Goal: Navigation & Orientation: Find specific page/section

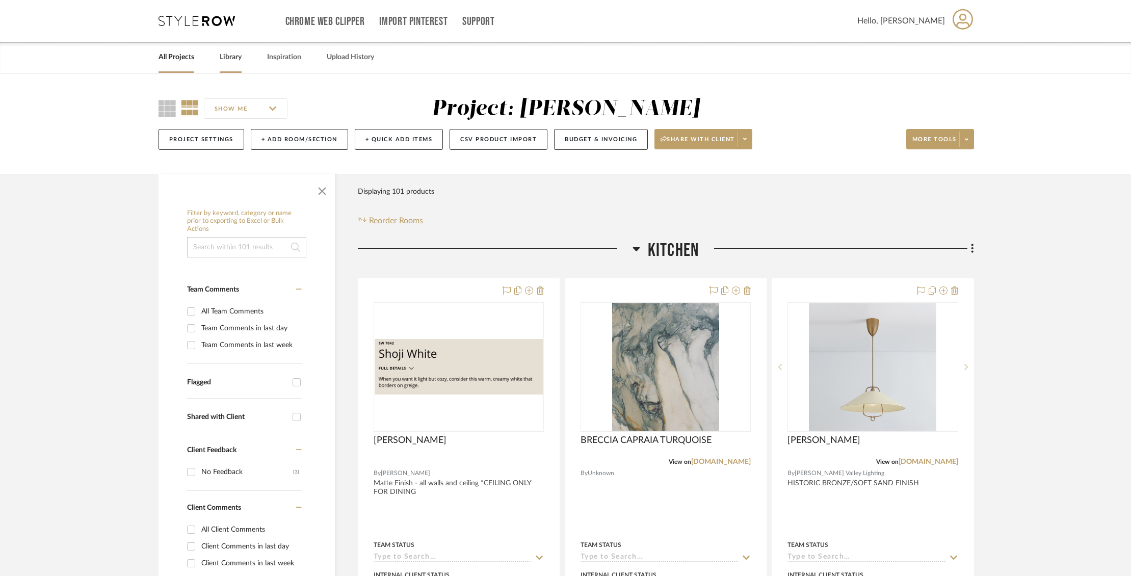
click at [238, 56] on link "Library" at bounding box center [231, 57] width 22 height 14
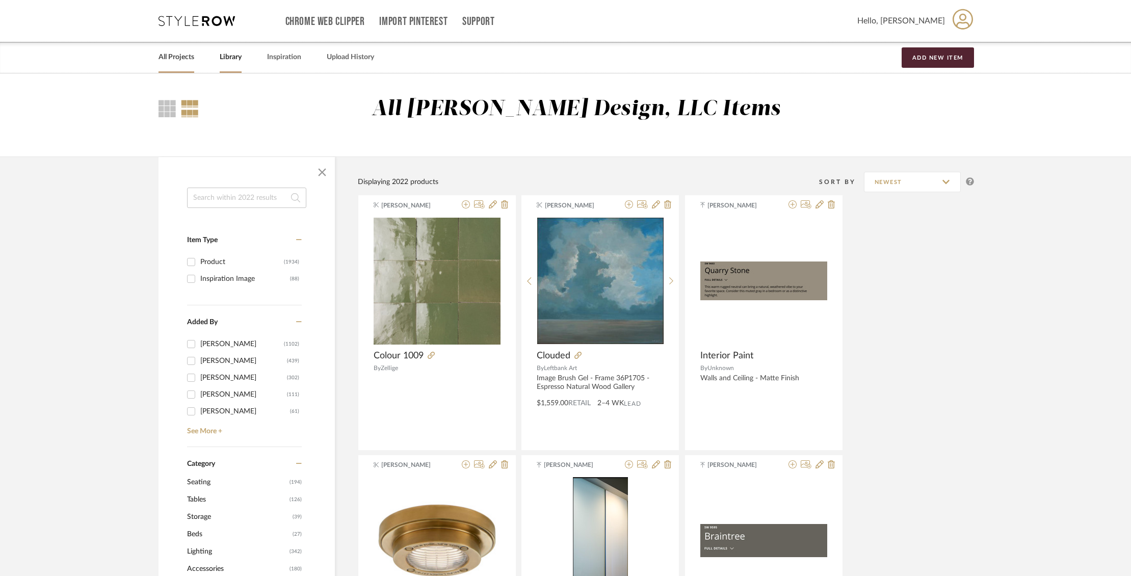
click at [181, 60] on link "All Projects" at bounding box center [177, 57] width 36 height 14
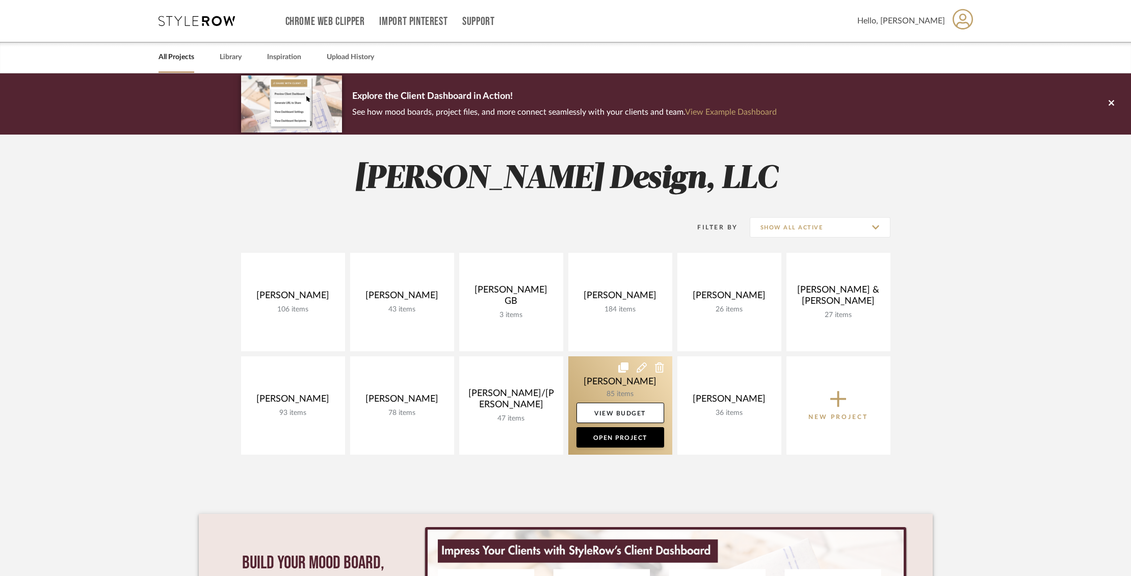
click at [597, 377] on link at bounding box center [620, 405] width 104 height 98
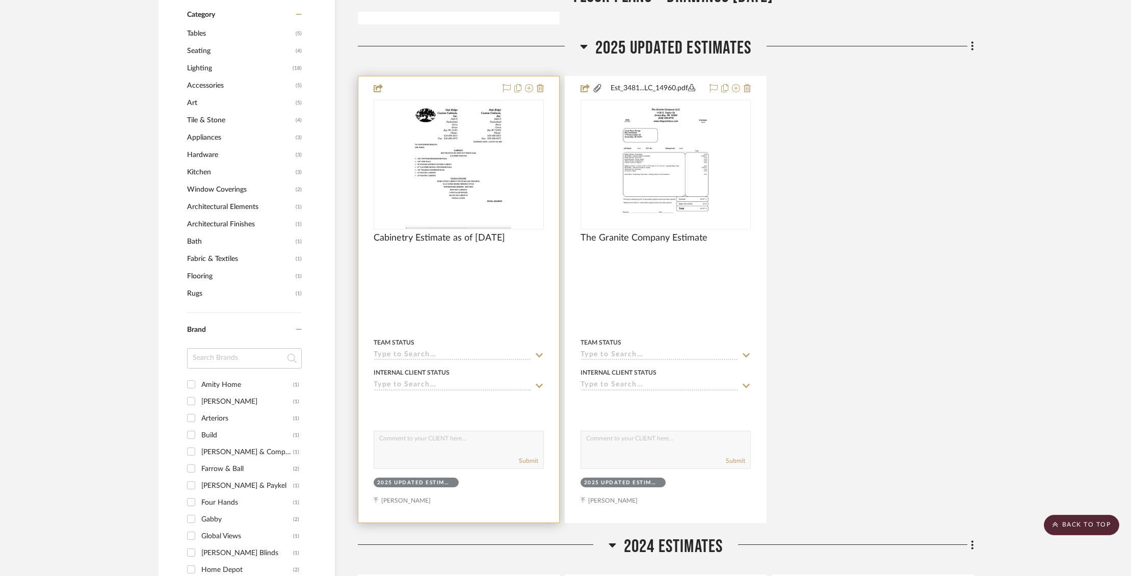
scroll to position [711, 0]
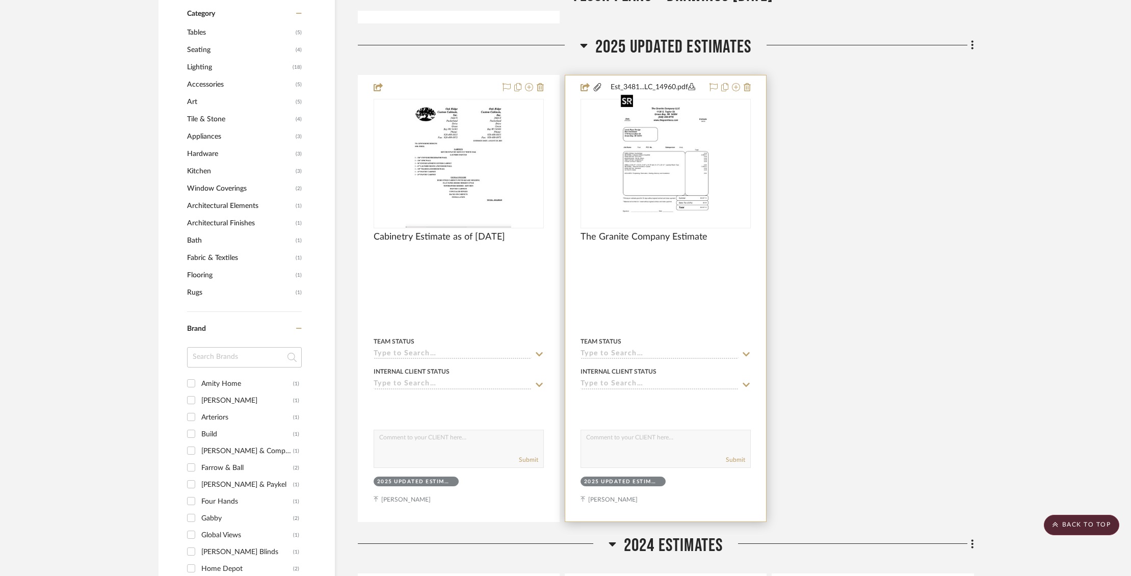
click at [659, 175] on img "0" at bounding box center [666, 163] width 98 height 127
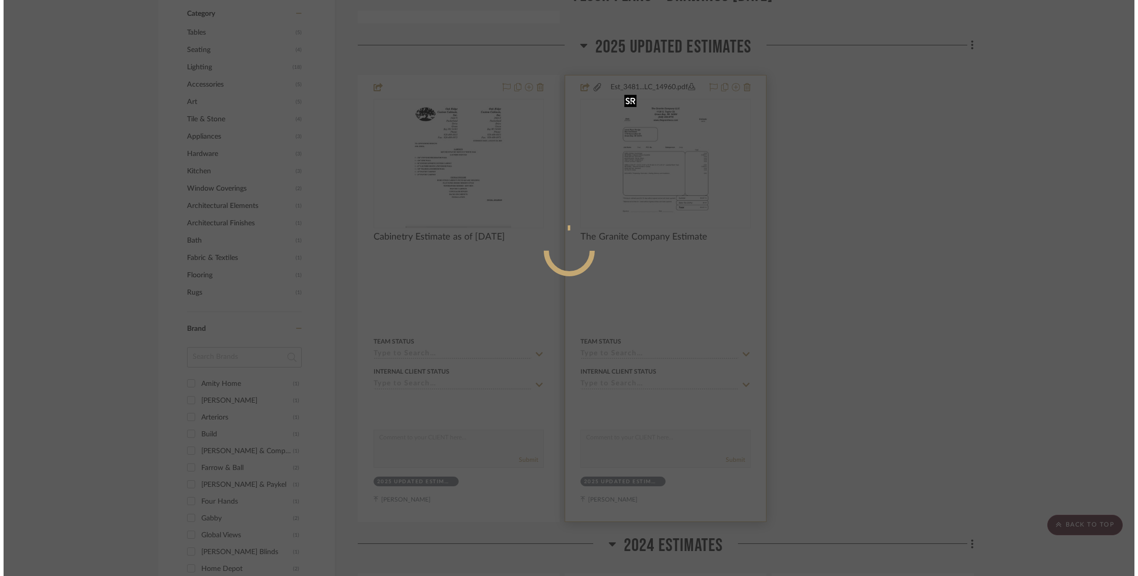
scroll to position [0, 0]
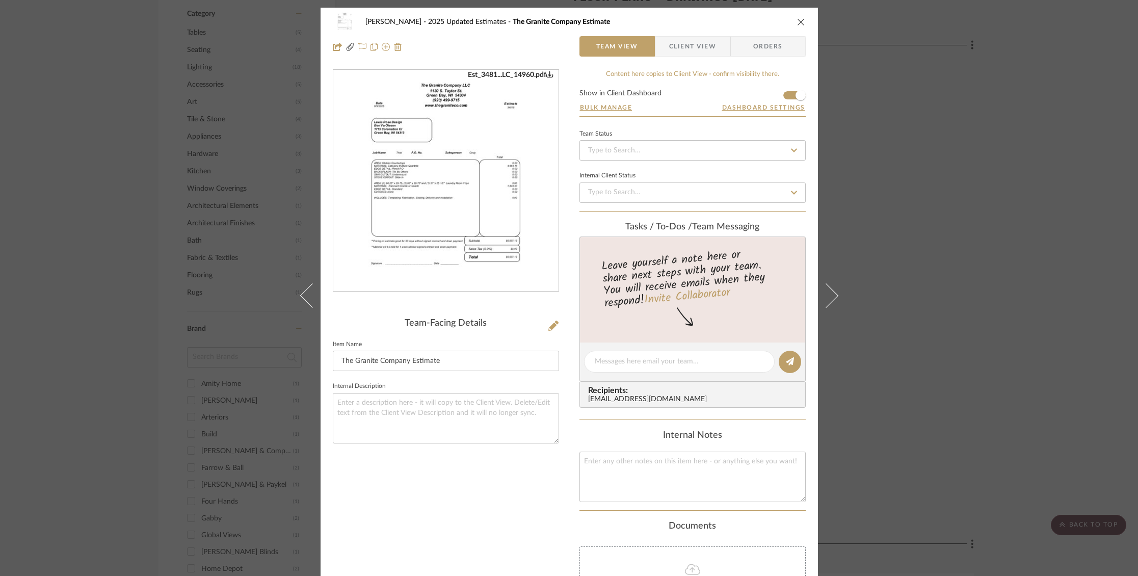
click at [455, 209] on img "0" at bounding box center [445, 180] width 171 height 221
click at [801, 22] on icon "close" at bounding box center [801, 22] width 8 height 8
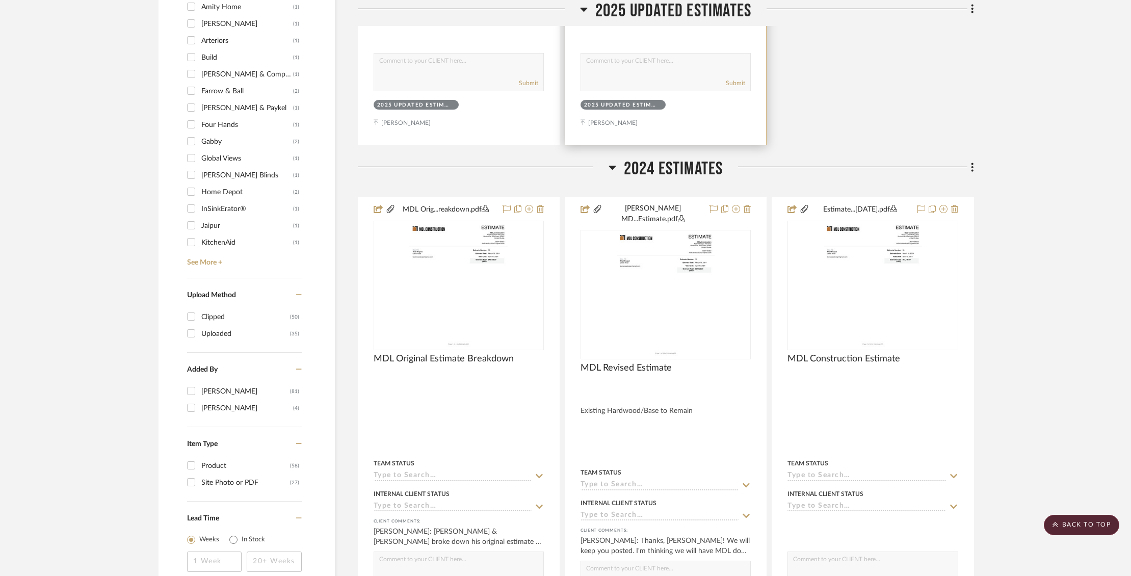
scroll to position [1090, 0]
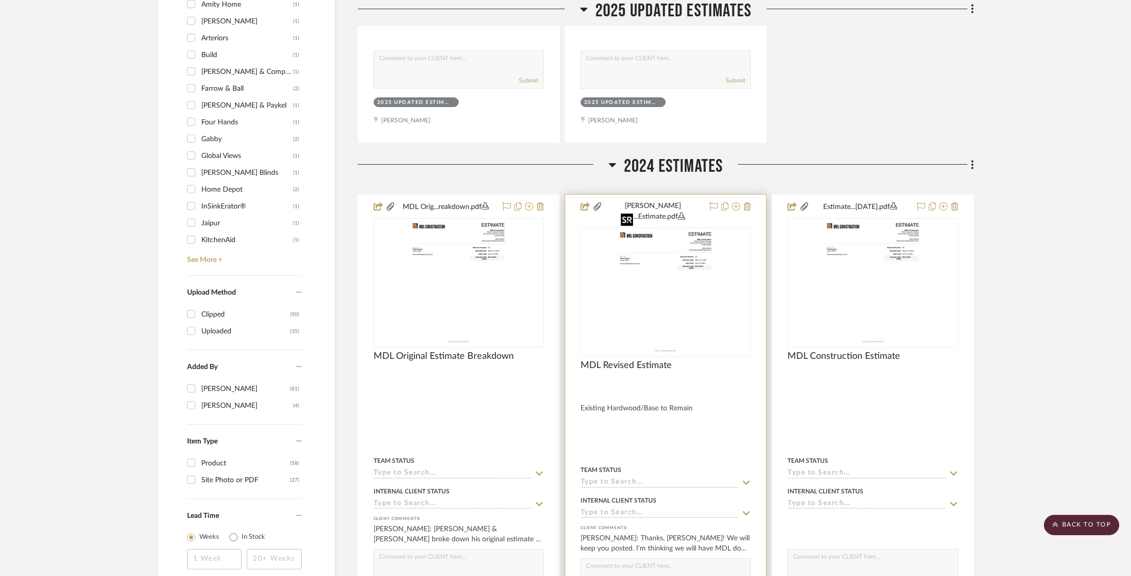
click at [699, 253] on img "0" at bounding box center [666, 291] width 98 height 127
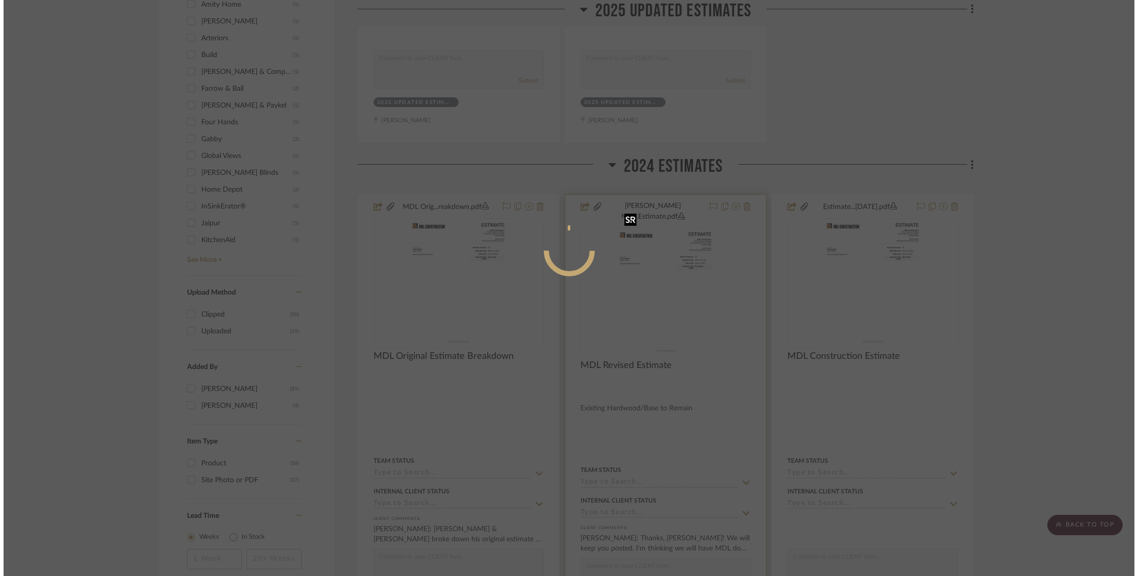
scroll to position [0, 0]
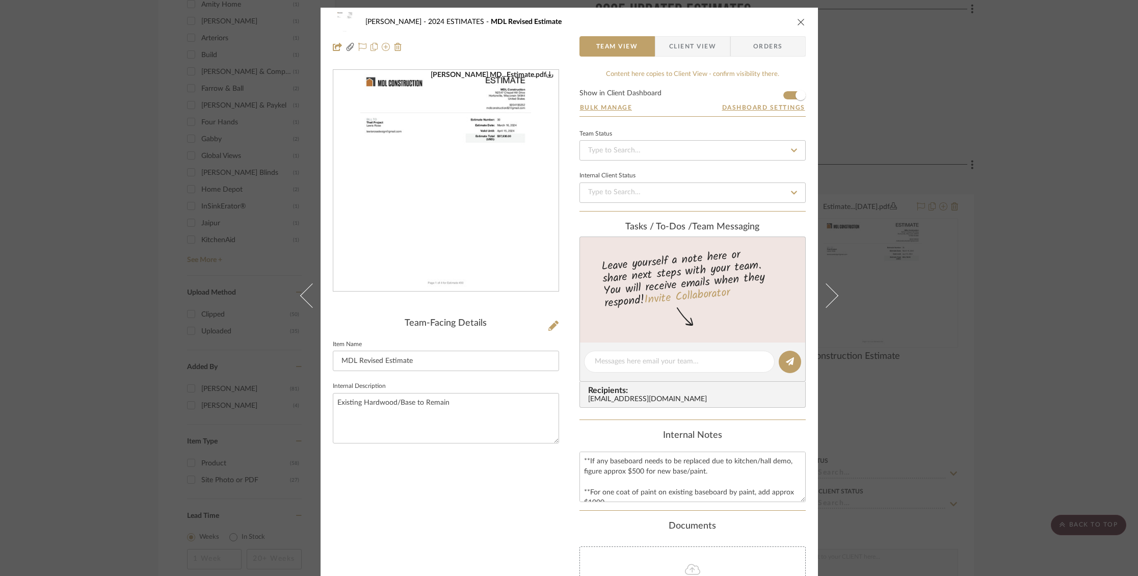
click at [512, 185] on img "0" at bounding box center [445, 180] width 171 height 221
click at [798, 23] on icon "close" at bounding box center [801, 22] width 8 height 8
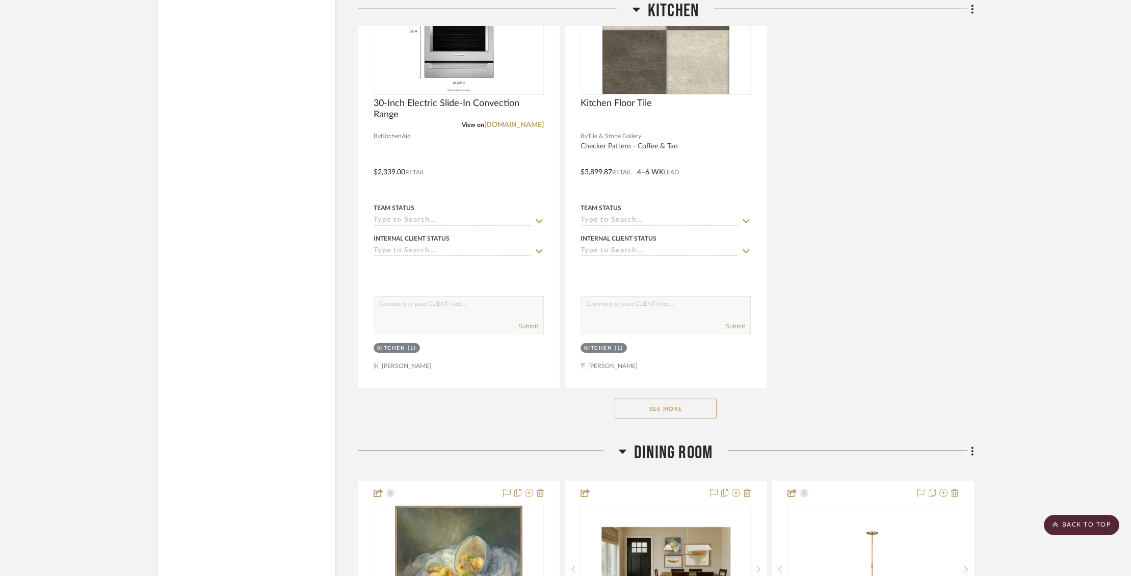
scroll to position [3717, 0]
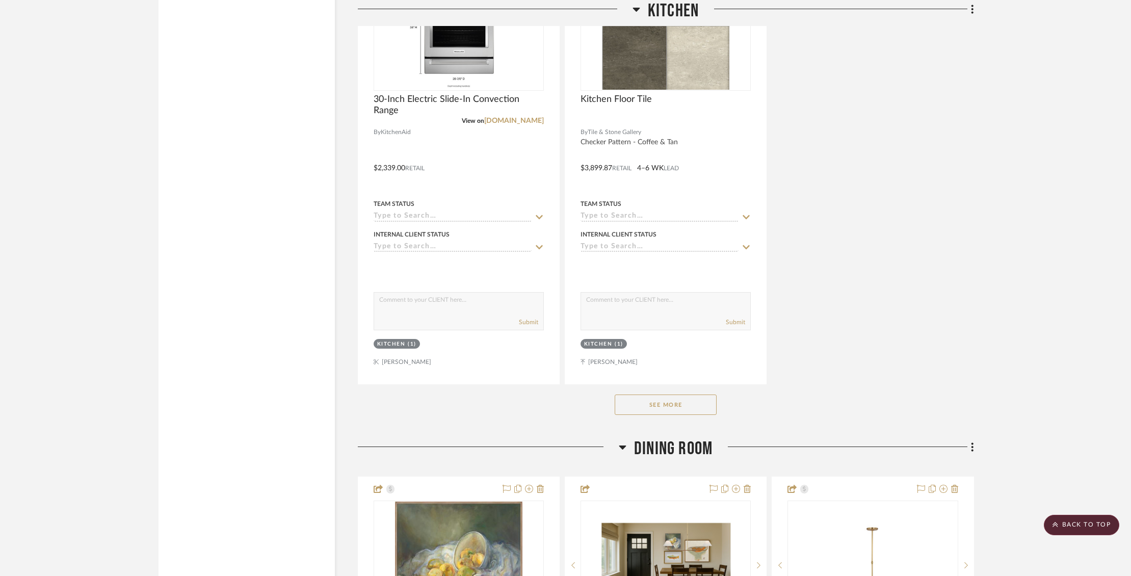
click at [681, 395] on button "See More" at bounding box center [666, 405] width 102 height 20
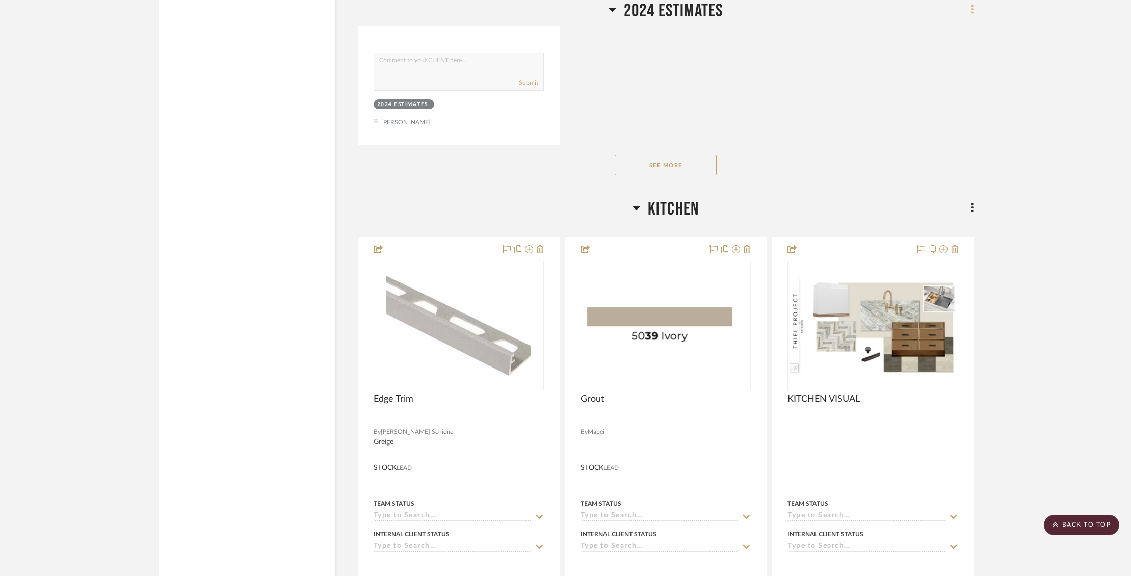
scroll to position [2508, 0]
